Goal: Information Seeking & Learning: Learn about a topic

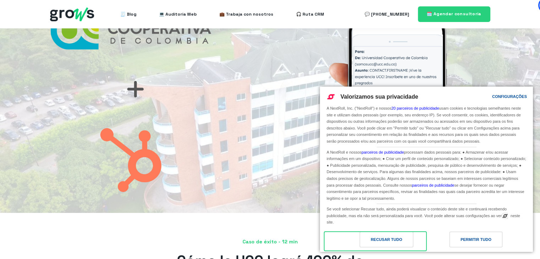
click at [382, 243] on div "Recusar tudo" at bounding box center [386, 240] width 32 height 8
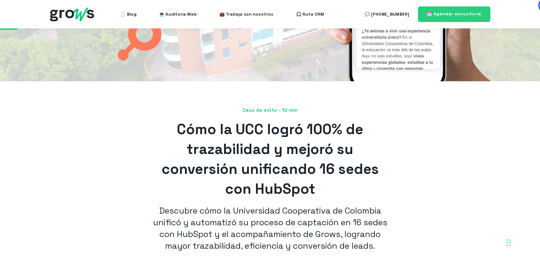
scroll to position [142, 0]
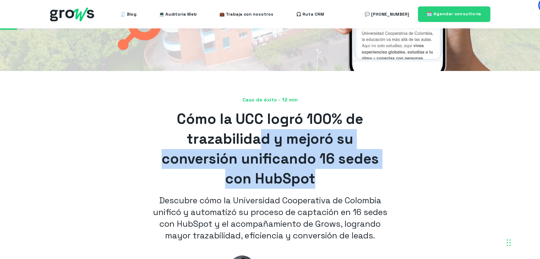
drag, startPoint x: 315, startPoint y: 182, endPoint x: 263, endPoint y: 143, distance: 65.2
click at [263, 143] on h1 "Cómo la UCC logró 100% de trazabilidad y mejoró su conversión unificando 16 sed…" at bounding box center [269, 148] width 241 height 79
click at [263, 143] on span "Cómo la UCC logró 100% de trazabilidad y mejoró su conversión unificando 16 sed…" at bounding box center [269, 149] width 217 height 78
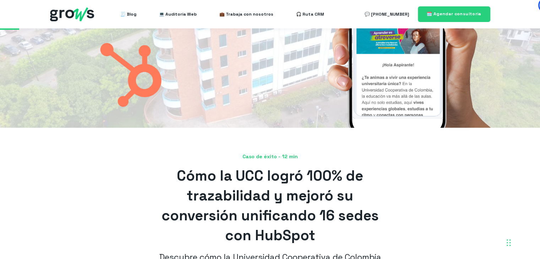
scroll to position [177, 0]
